Goal: Task Accomplishment & Management: Use online tool/utility

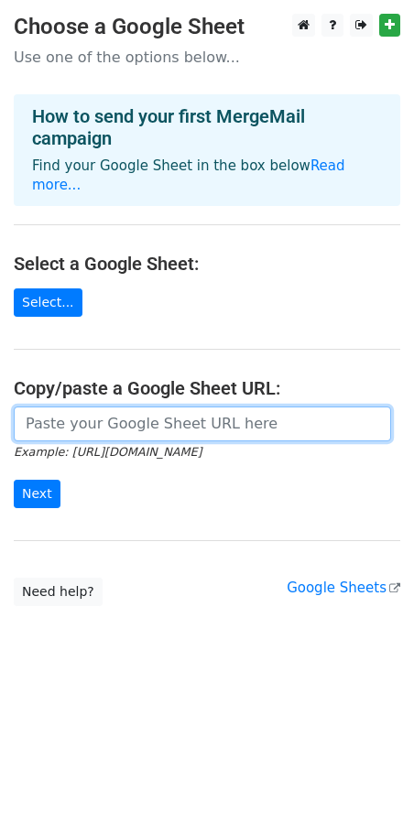
click at [109, 411] on input "url" at bounding box center [202, 424] width 377 height 35
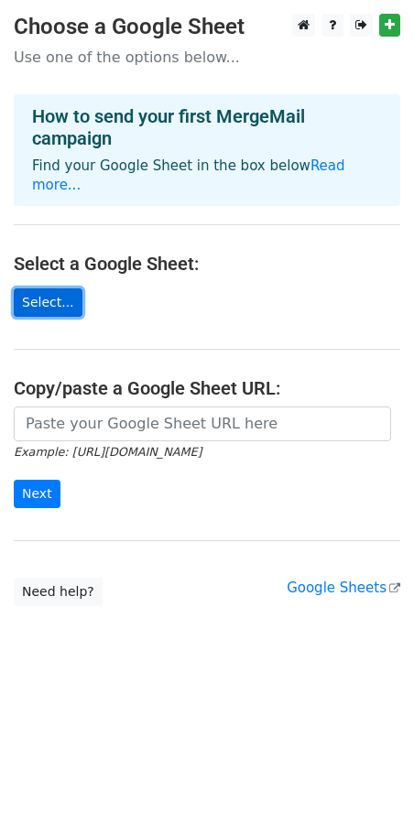
click at [55, 288] on link "Select..." at bounding box center [48, 302] width 69 height 28
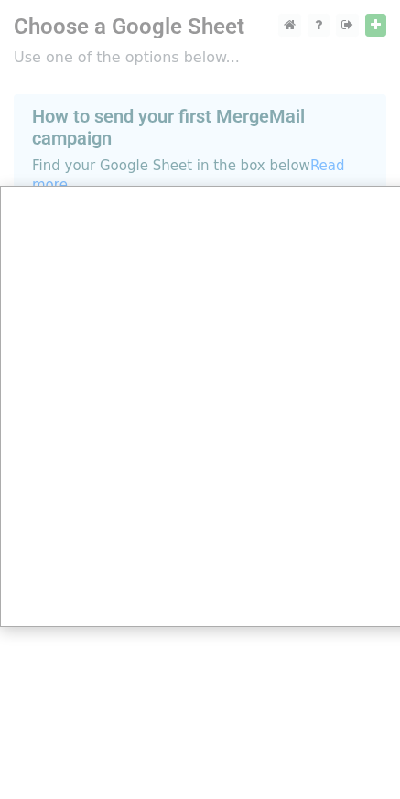
click at [282, 116] on div at bounding box center [207, 406] width 414 height 813
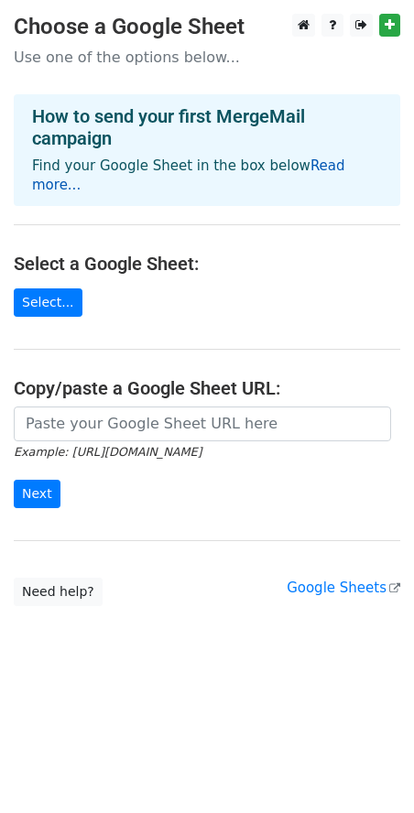
click at [314, 170] on link "Read more..." at bounding box center [188, 175] width 313 height 36
